Goal: Task Accomplishment & Management: Use online tool/utility

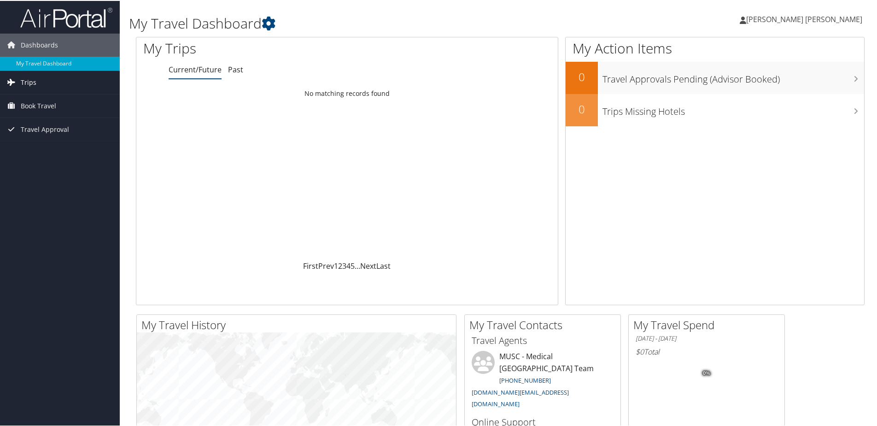
click at [84, 81] on link "Trips" at bounding box center [60, 81] width 120 height 23
click at [42, 100] on link "Current/Future Trips" at bounding box center [60, 100] width 120 height 14
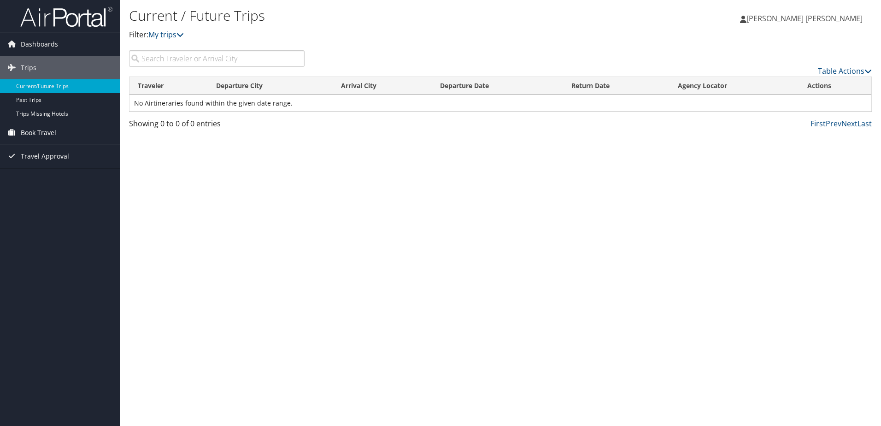
click at [65, 133] on link "Book Travel" at bounding box center [60, 132] width 120 height 23
click at [66, 153] on link "Agent Booking Request" at bounding box center [60, 151] width 120 height 14
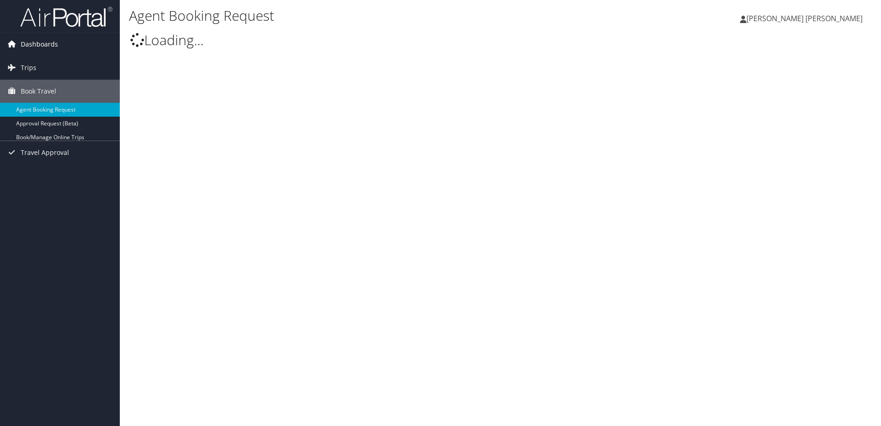
select select "[DOMAIN_NAME][EMAIL_ADDRESS][DOMAIN_NAME]"
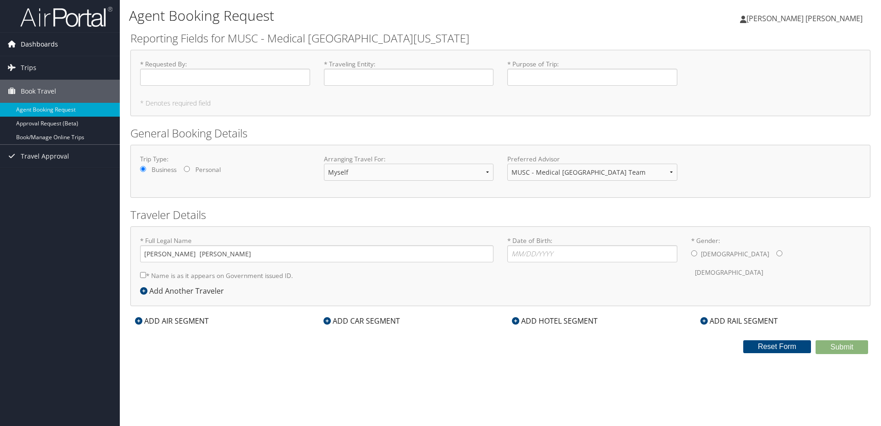
click at [28, 45] on span "Dashboards" at bounding box center [39, 44] width 37 height 23
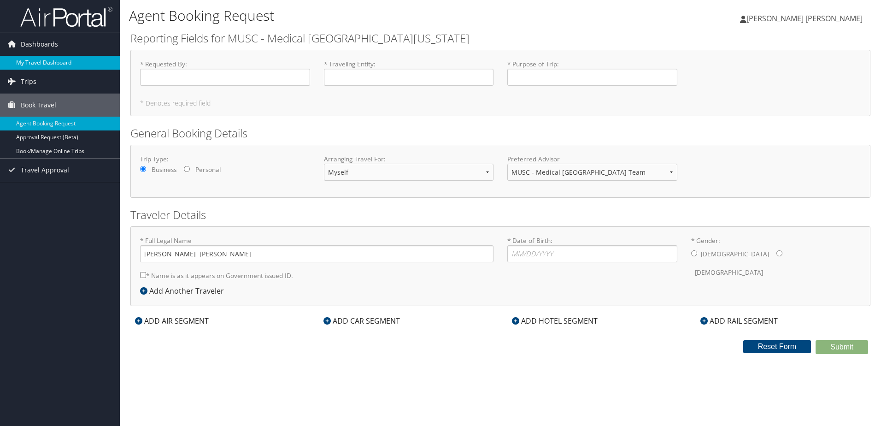
click at [41, 64] on link "My Travel Dashboard" at bounding box center [60, 63] width 120 height 14
